Goal: Task Accomplishment & Management: Complete application form

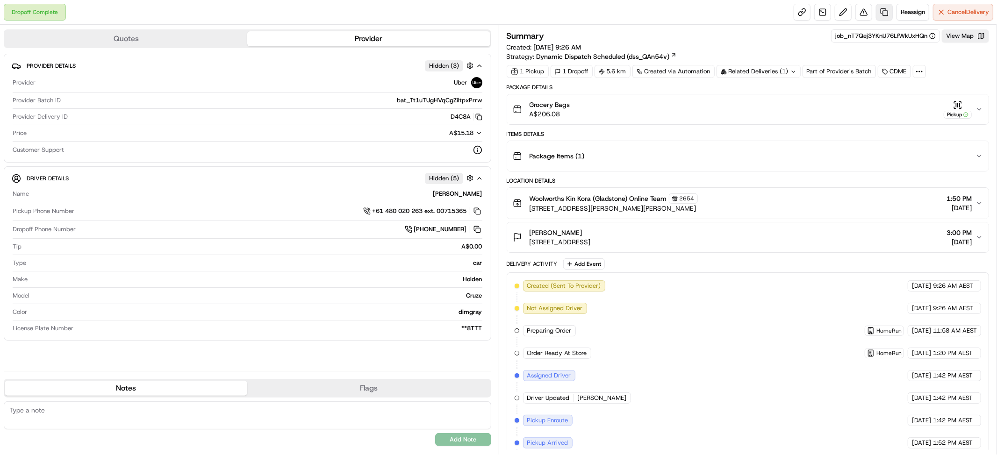
click at [876, 14] on link at bounding box center [884, 12] width 17 height 17
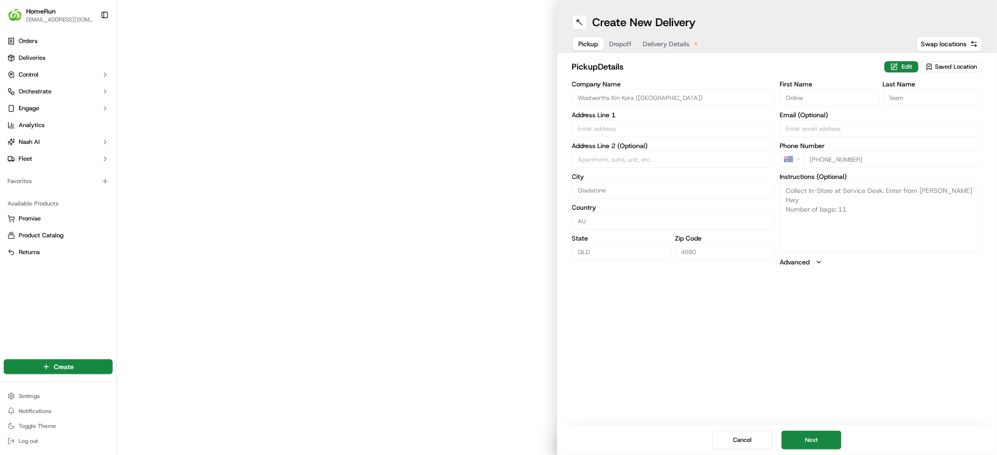
type input "[GEOGRAPHIC_DATA][PERSON_NAME][PERSON_NAME]"
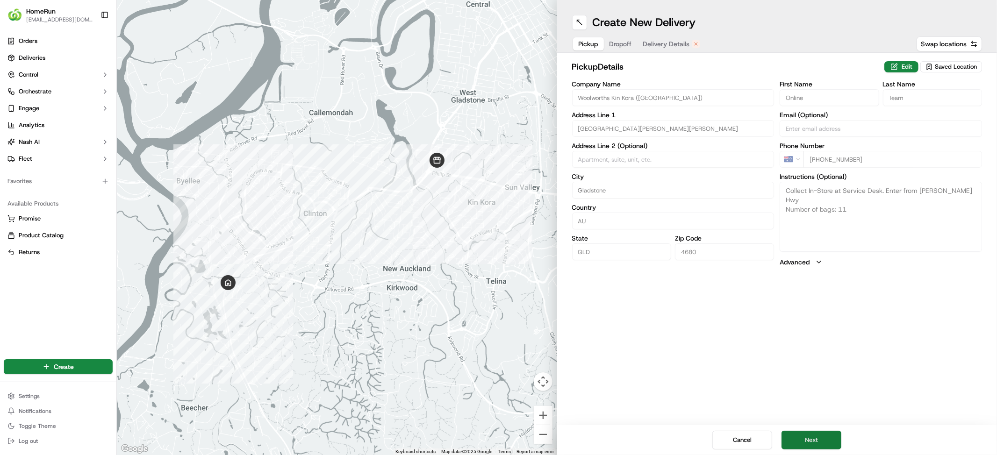
click at [834, 432] on button "Next" at bounding box center [811, 440] width 60 height 19
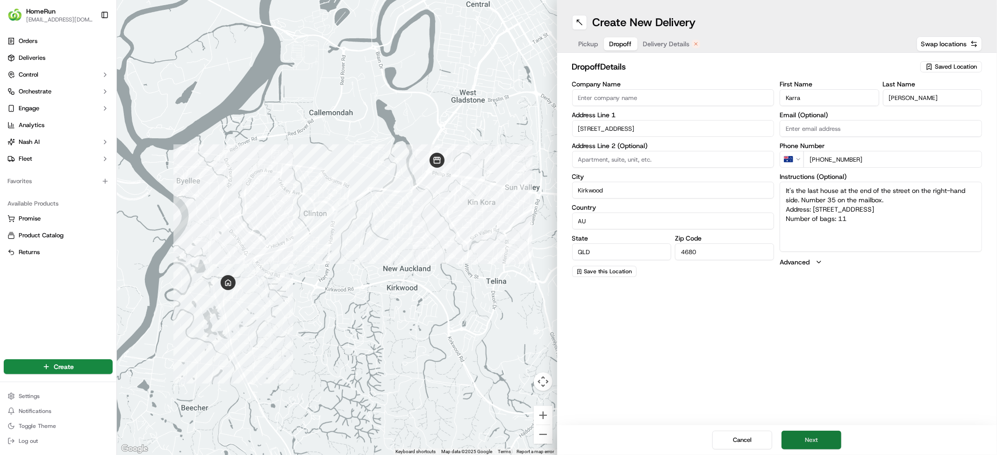
click at [834, 433] on button "Next" at bounding box center [811, 440] width 60 height 19
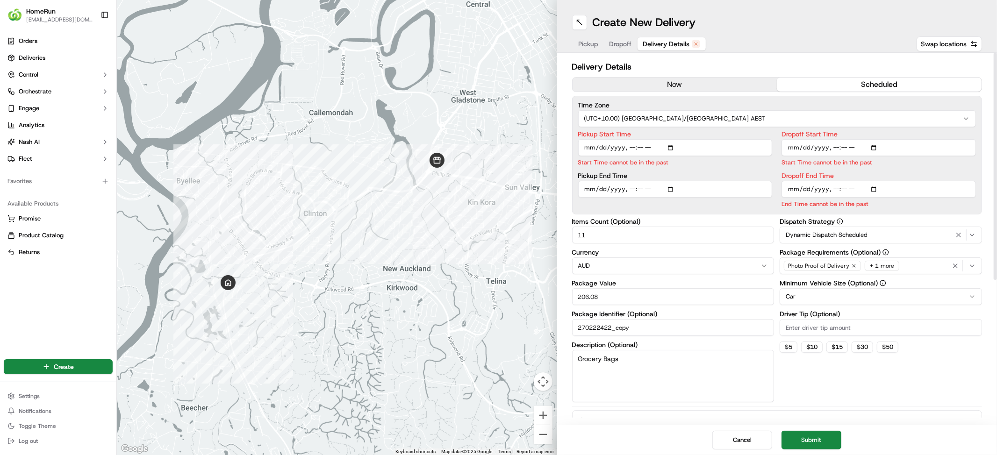
click at [701, 92] on button "now" at bounding box center [674, 85] width 205 height 14
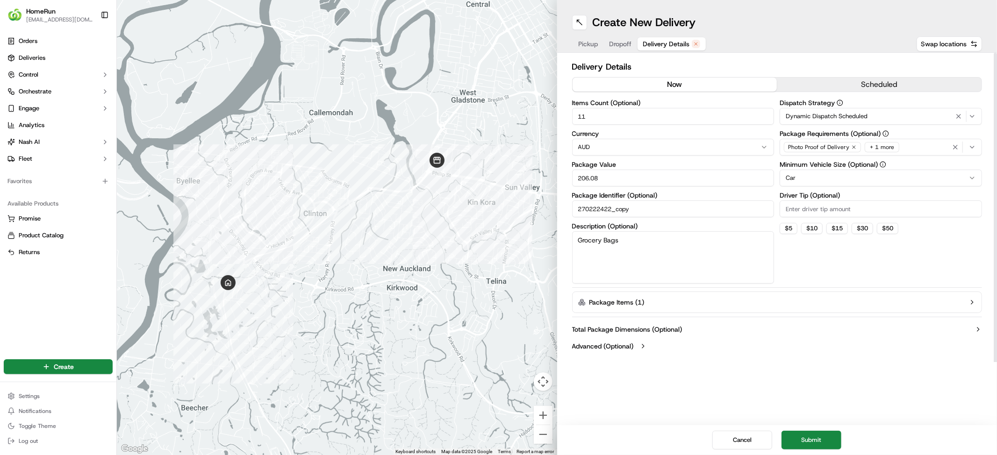
click at [646, 125] on input "11" at bounding box center [673, 116] width 202 height 17
type input "1"
type input "6"
click at [817, 438] on button "Submit" at bounding box center [811, 440] width 60 height 19
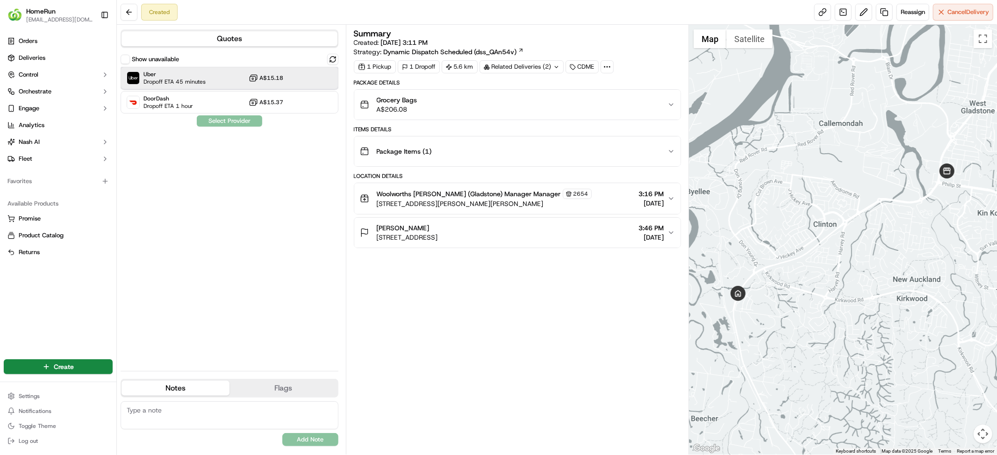
click at [178, 86] on span "Dropoff ETA 45 minutes" at bounding box center [174, 81] width 62 height 7
click at [243, 127] on button "Assign Provider" at bounding box center [229, 120] width 66 height 11
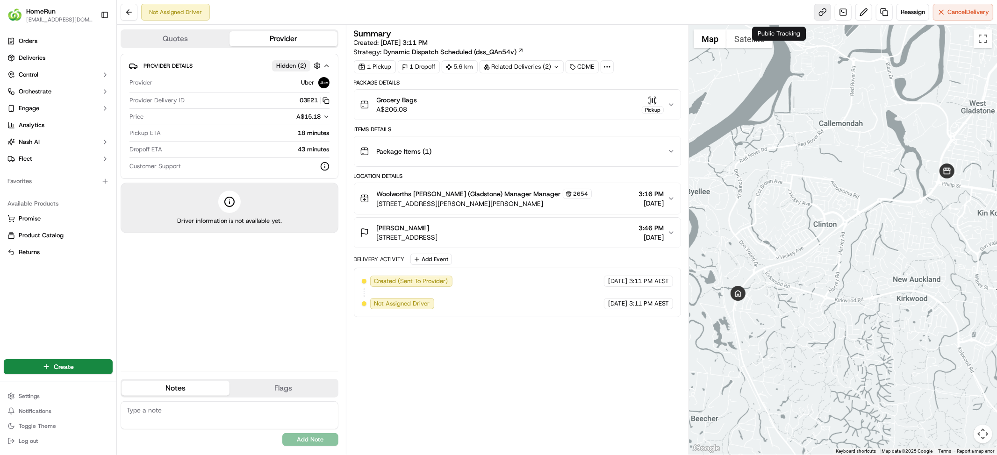
click at [814, 8] on link at bounding box center [822, 12] width 17 height 17
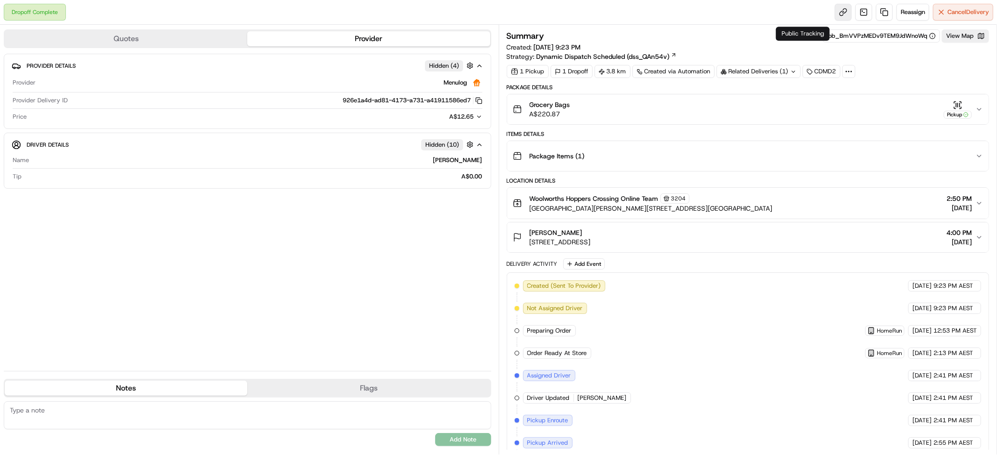
click at [835, 12] on link at bounding box center [843, 12] width 17 height 17
click at [445, 149] on span "Hidden ( 10 )" at bounding box center [442, 145] width 34 height 8
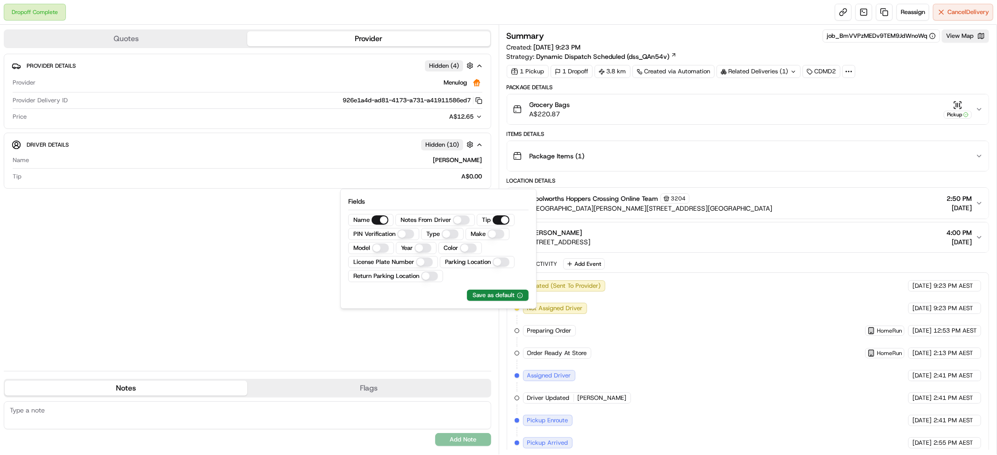
click at [445, 149] on span "Hidden ( 10 )" at bounding box center [442, 145] width 34 height 8
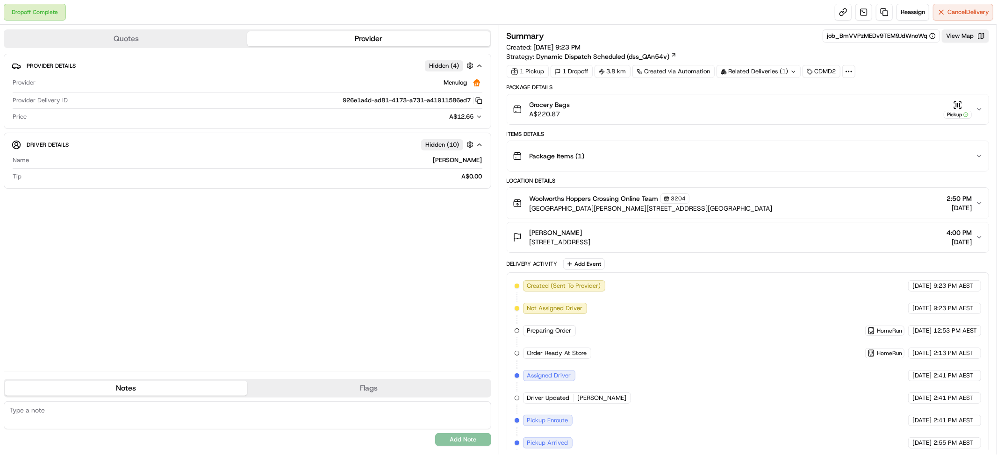
click at [478, 149] on icon "button" at bounding box center [479, 144] width 7 height 7
click at [476, 149] on icon "button" at bounding box center [479, 144] width 7 height 7
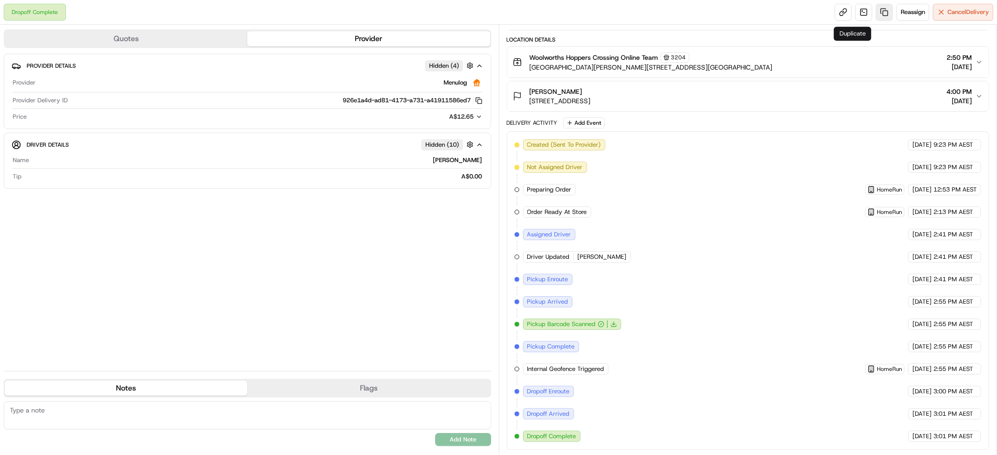
click at [876, 14] on link at bounding box center [884, 12] width 17 height 17
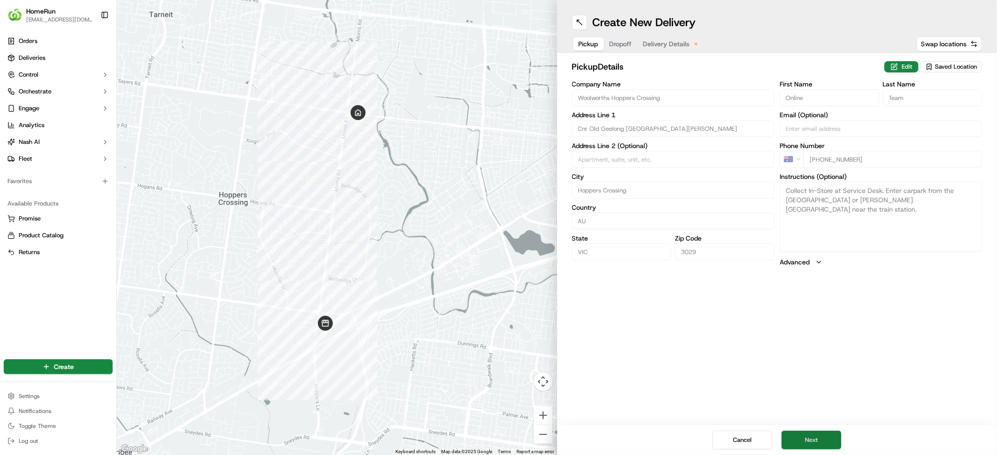
click at [819, 438] on button "Next" at bounding box center [811, 440] width 60 height 19
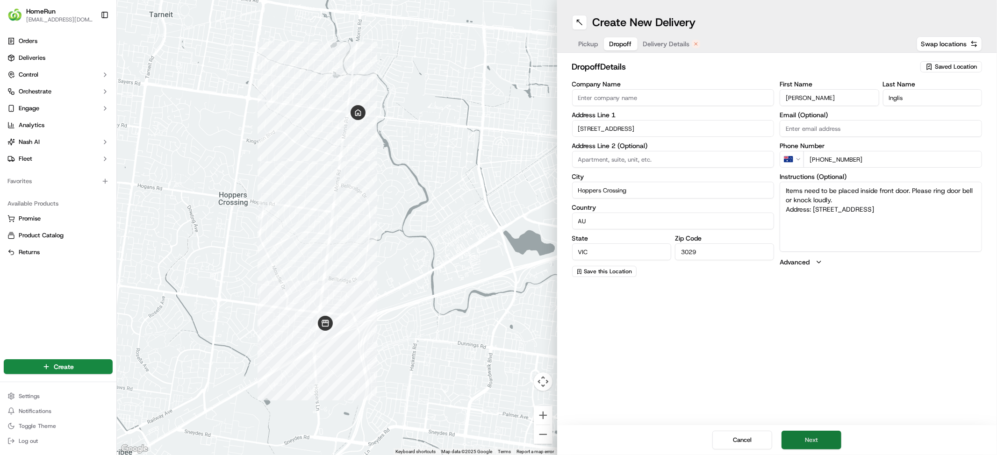
click at [819, 438] on button "Next" at bounding box center [811, 440] width 60 height 19
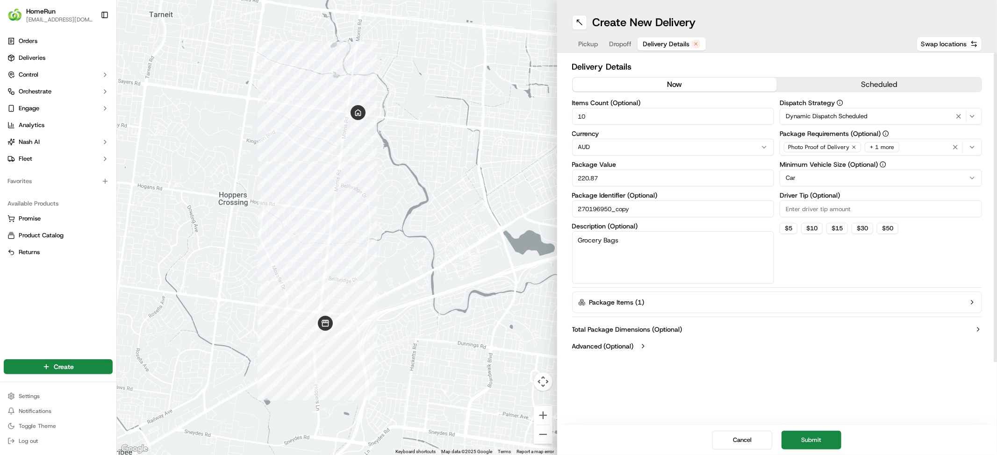
click at [705, 92] on button "now" at bounding box center [674, 85] width 205 height 14
click at [830, 442] on button "Submit" at bounding box center [811, 440] width 60 height 19
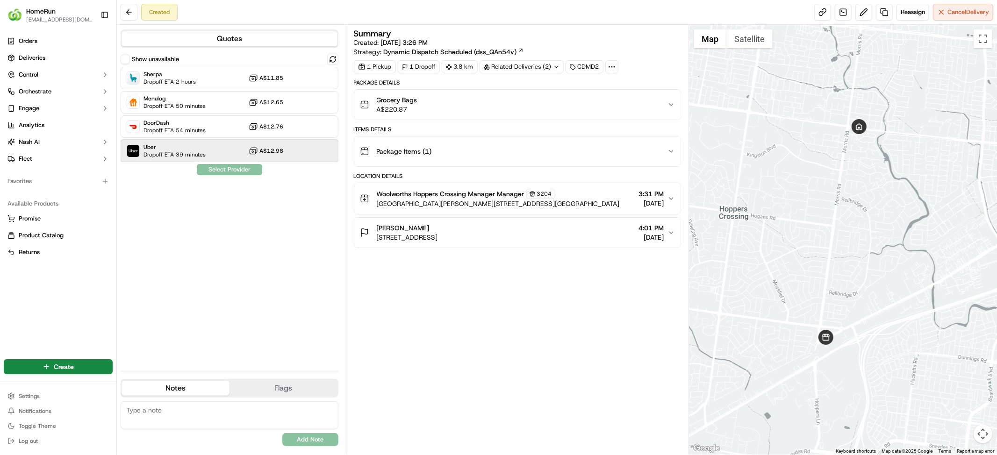
click at [195, 158] on span "Dropoff ETA 39 minutes" at bounding box center [174, 154] width 62 height 7
click at [253, 175] on button "Assign Provider" at bounding box center [229, 169] width 66 height 11
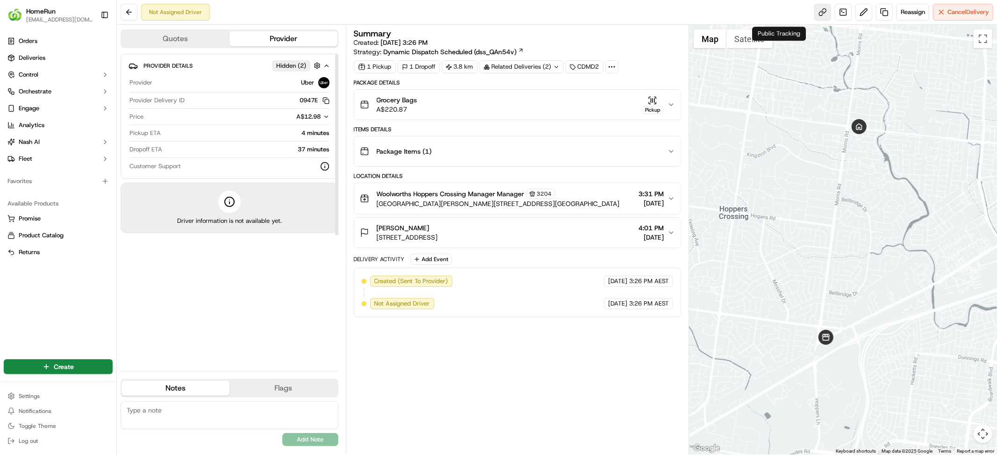
click at [814, 10] on link at bounding box center [822, 12] width 17 height 17
click at [814, 14] on link at bounding box center [822, 12] width 17 height 17
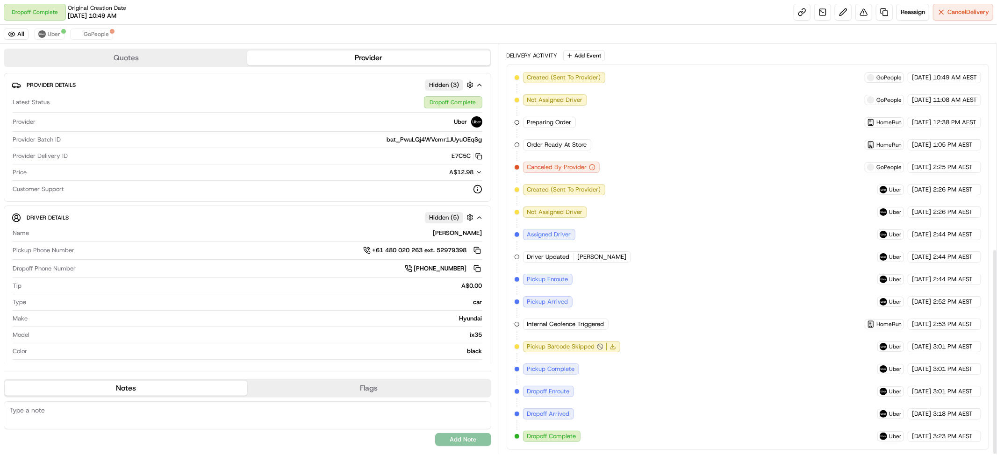
scroll to position [407, 0]
click at [793, 15] on link at bounding box center [801, 12] width 17 height 17
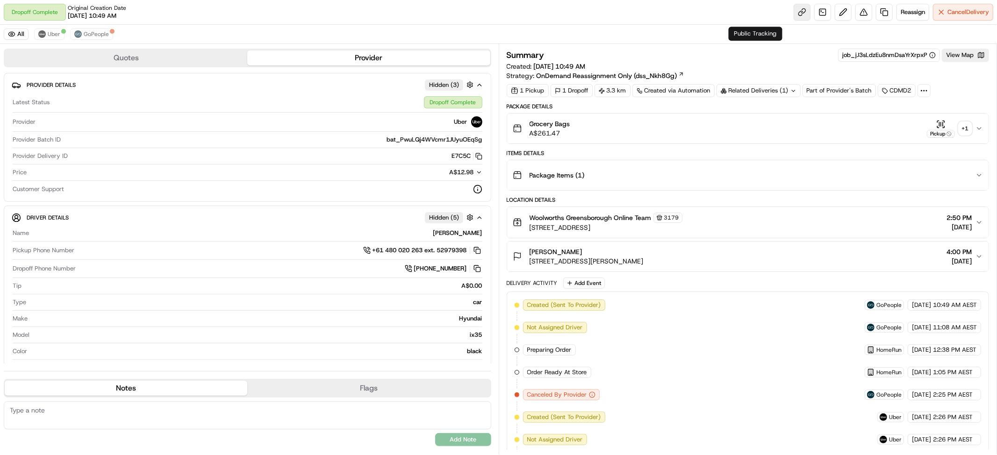
click at [793, 15] on link at bounding box center [801, 12] width 17 height 17
click at [876, 17] on link at bounding box center [884, 12] width 17 height 17
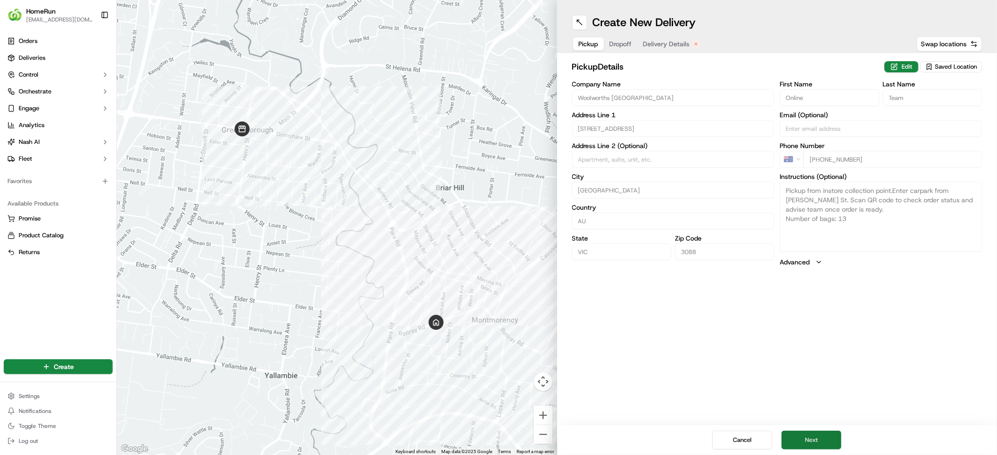
click at [836, 434] on button "Next" at bounding box center [811, 440] width 60 height 19
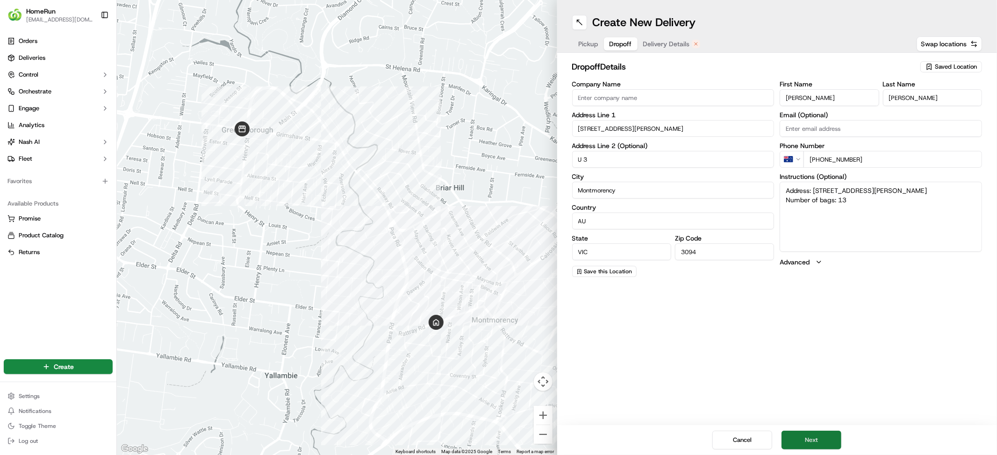
click at [836, 432] on button "Next" at bounding box center [811, 440] width 60 height 19
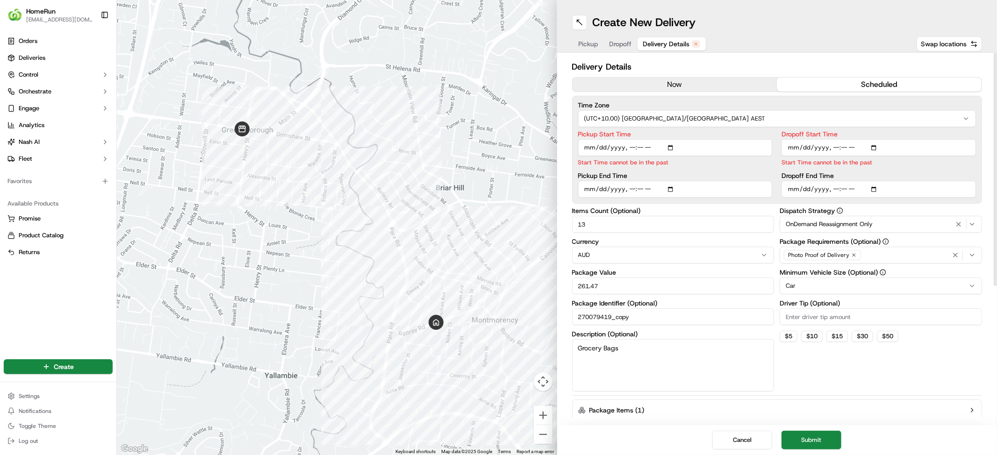
click at [697, 92] on button "now" at bounding box center [674, 85] width 205 height 14
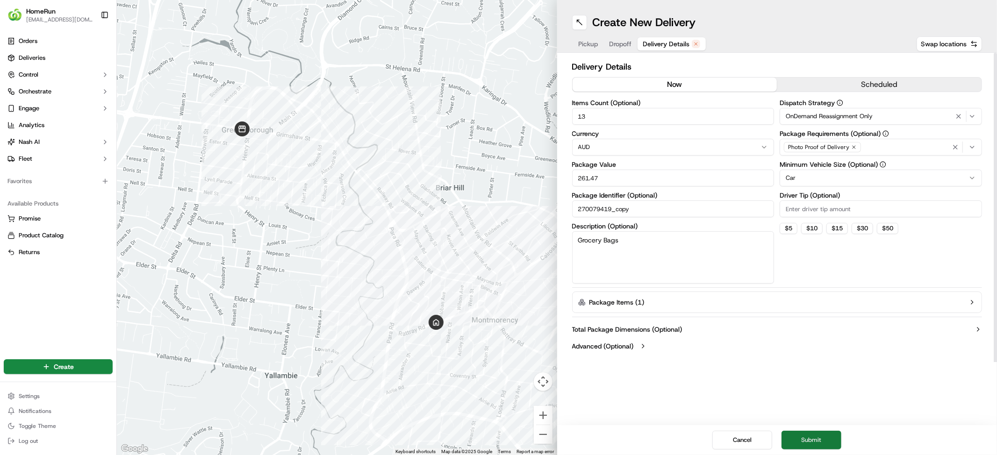
click at [834, 436] on button "Submit" at bounding box center [811, 440] width 60 height 19
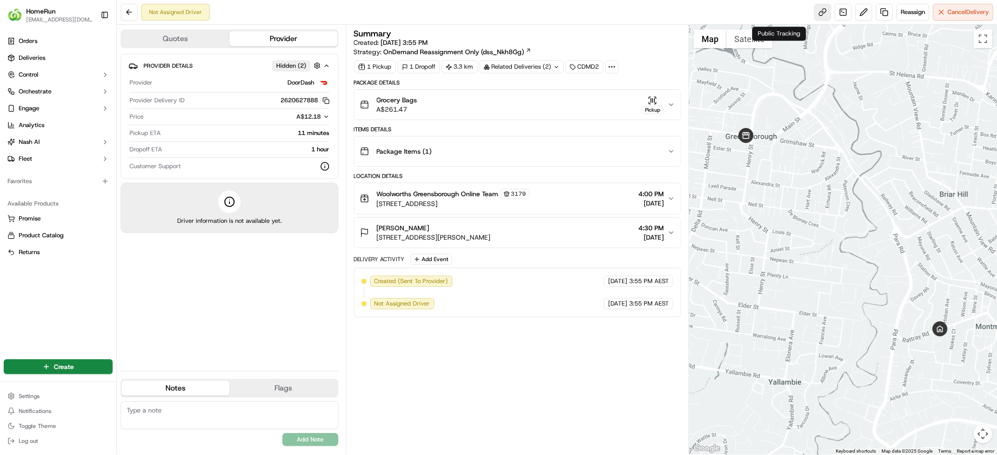
click at [814, 10] on link at bounding box center [822, 12] width 17 height 17
